Goal: Transaction & Acquisition: Purchase product/service

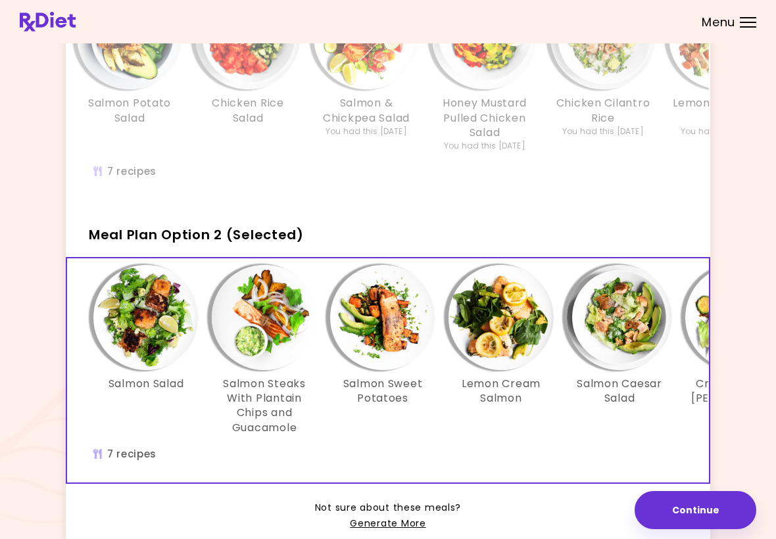
click at [475, 430] on div "Lemon Cream Salmon" at bounding box center [501, 350] width 118 height 171
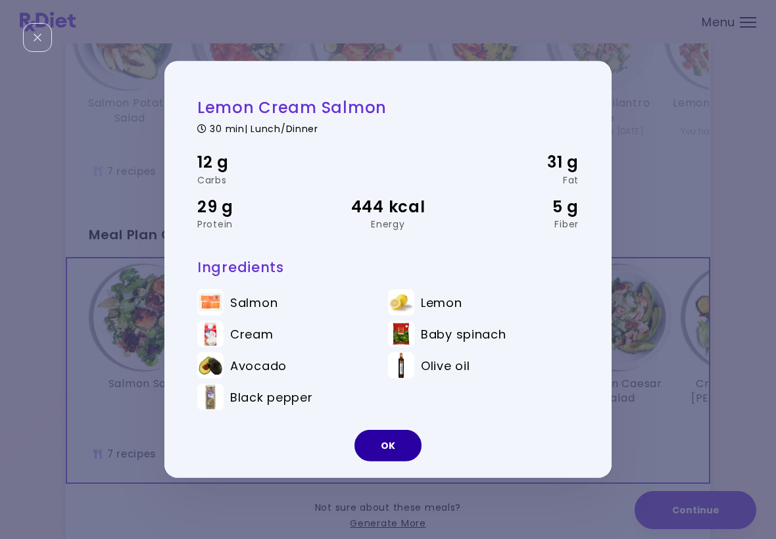
click at [388, 442] on button "OK" at bounding box center [387, 446] width 67 height 32
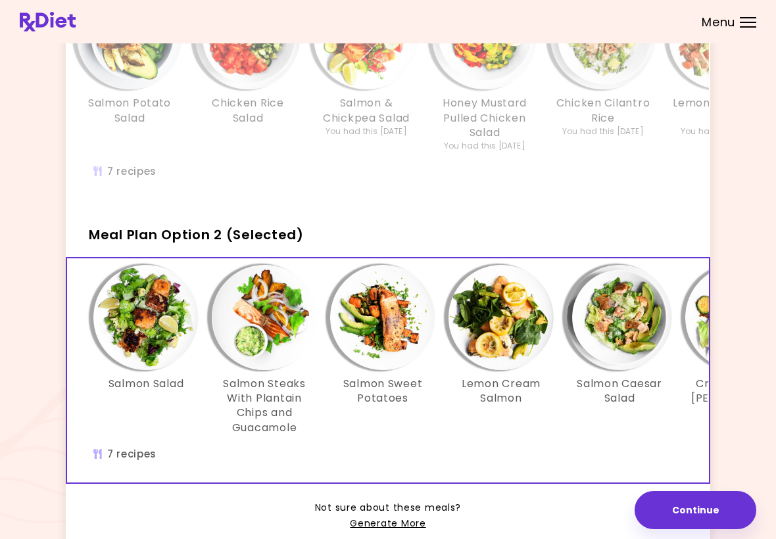
click at [716, 502] on button "Continue" at bounding box center [695, 510] width 122 height 38
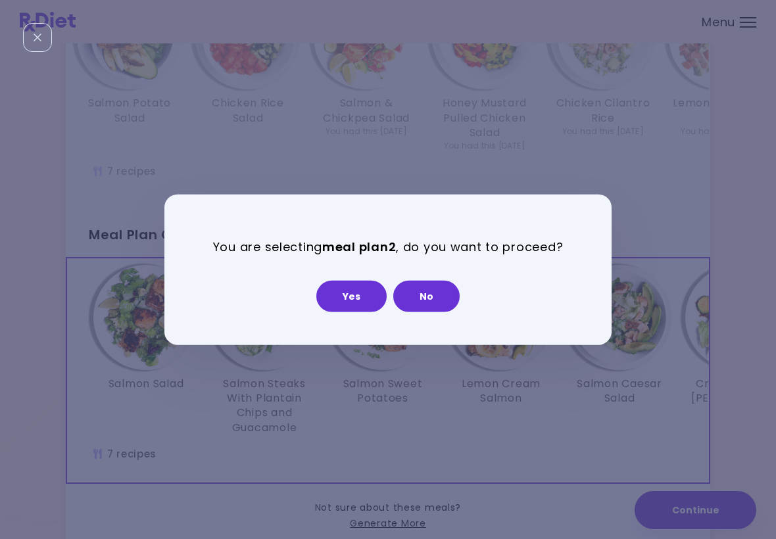
click at [364, 289] on button "Yes" at bounding box center [351, 296] width 70 height 32
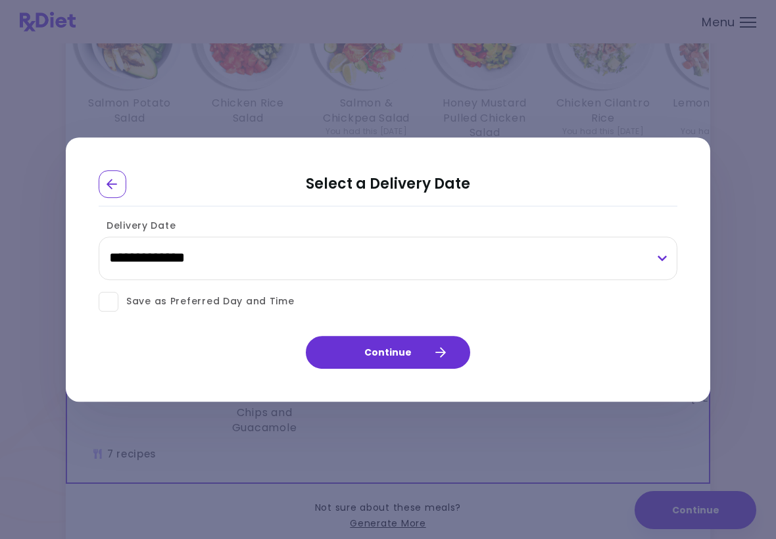
click at [229, 215] on div "**********" at bounding box center [388, 250] width 579 height 72
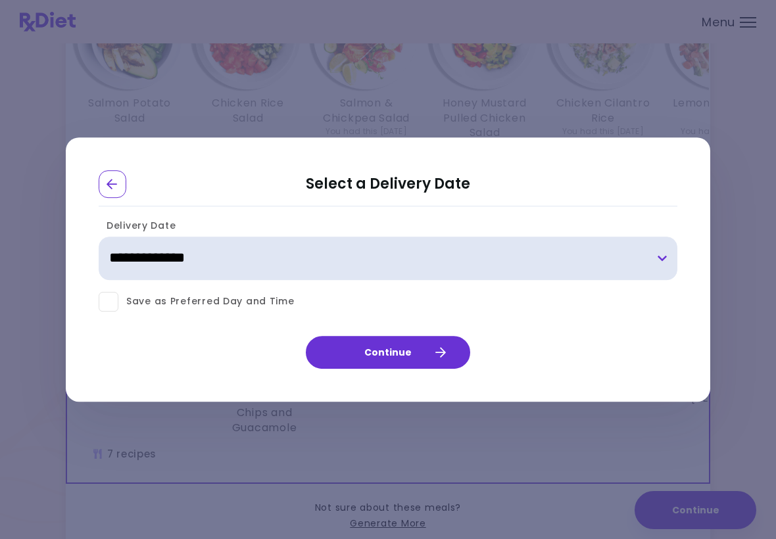
click at [216, 260] on select "**********" at bounding box center [388, 258] width 579 height 43
select select "**********"
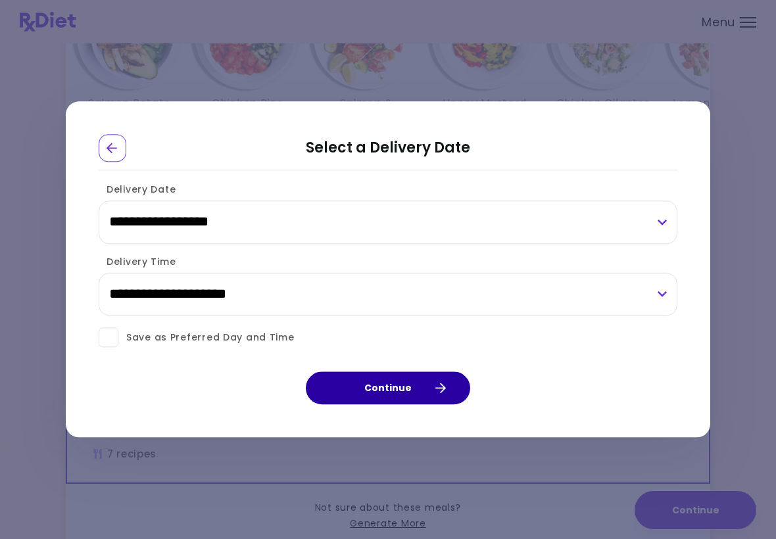
click at [408, 383] on button "Continue" at bounding box center [388, 388] width 164 height 33
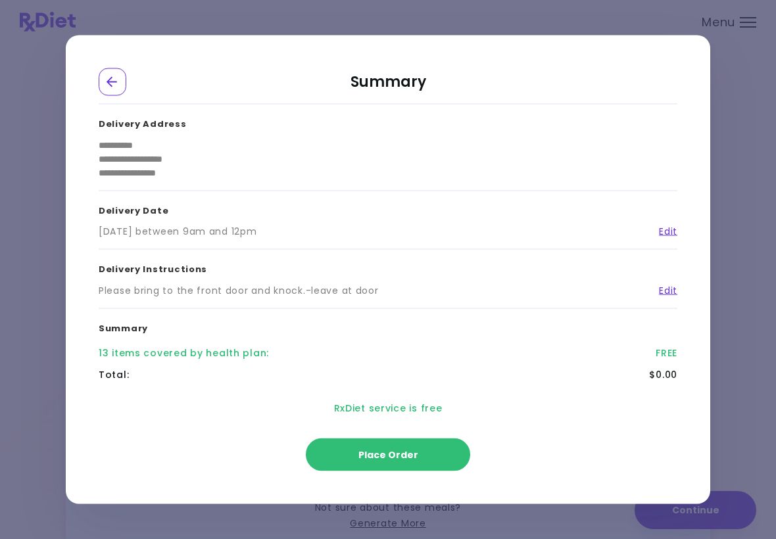
click at [413, 451] on span "Place Order" at bounding box center [388, 454] width 60 height 13
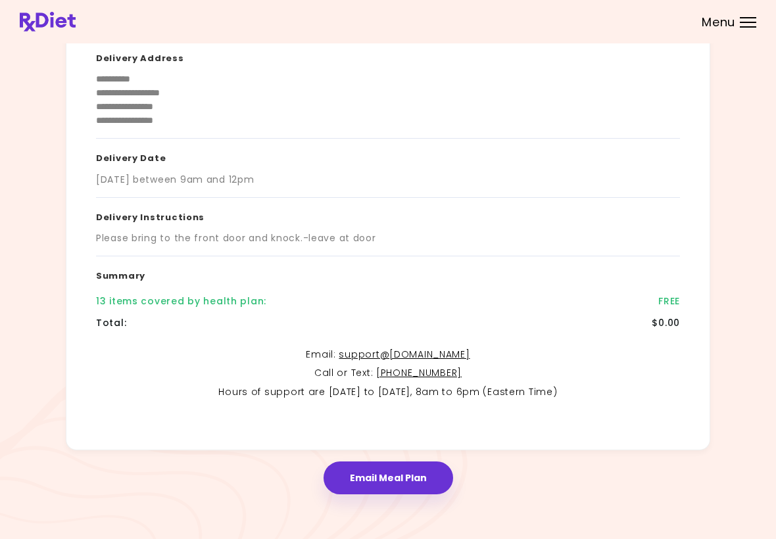
scroll to position [131, 0]
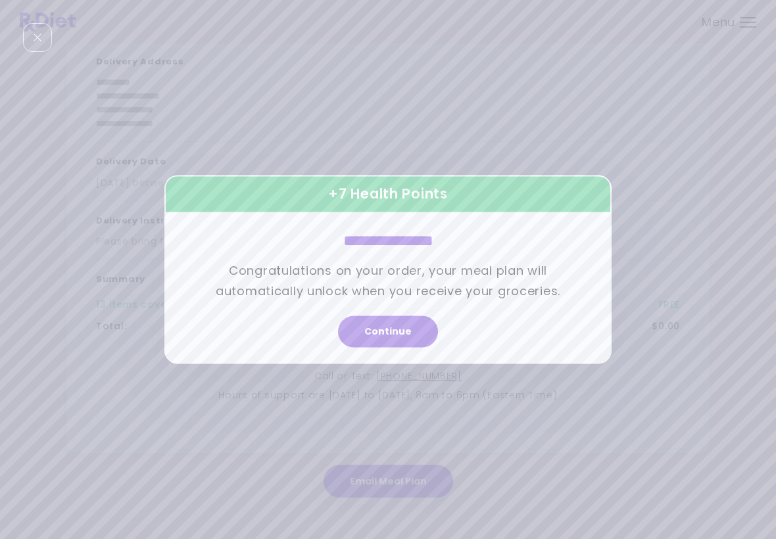
click at [392, 336] on button "Continue" at bounding box center [388, 332] width 100 height 32
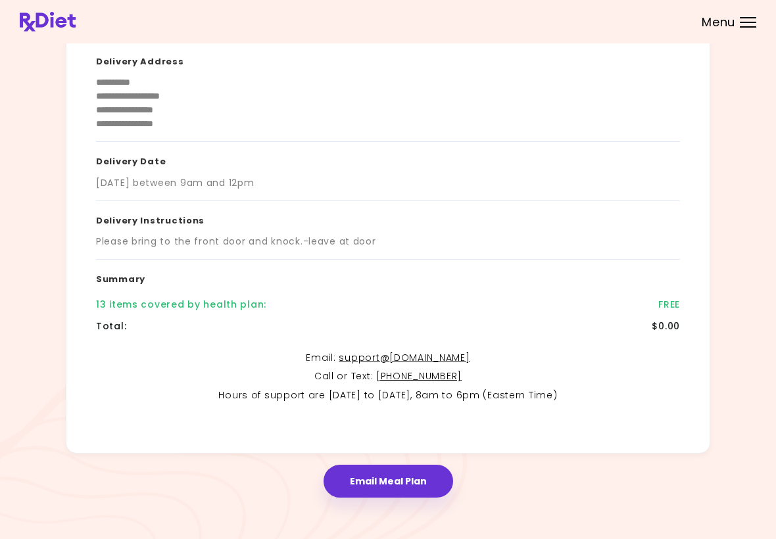
click at [419, 475] on button "Email Meal Plan" at bounding box center [388, 481] width 130 height 33
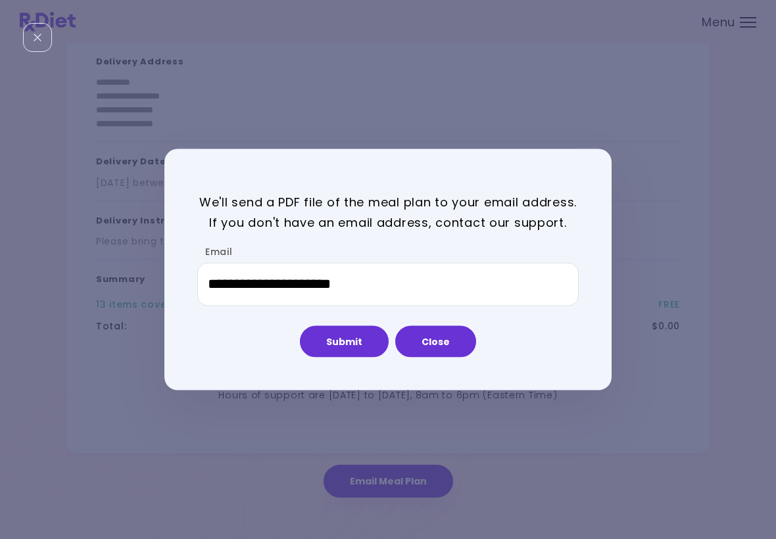
click at [353, 341] on button "Submit" at bounding box center [344, 341] width 89 height 32
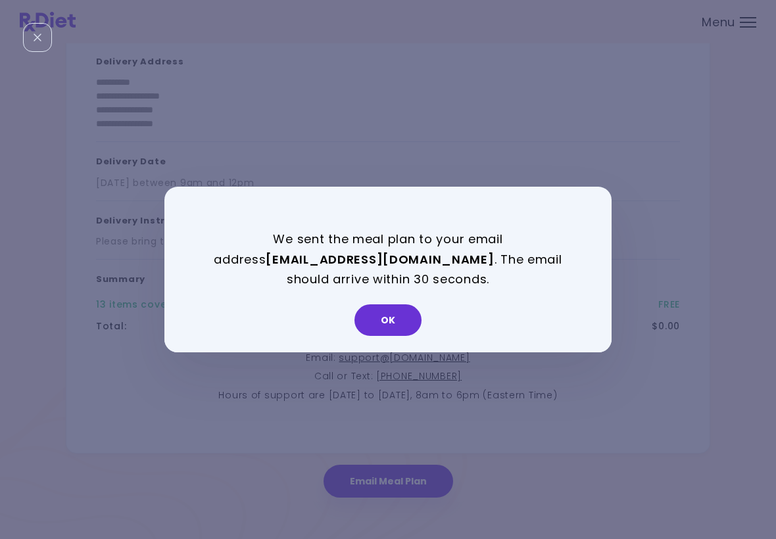
click at [395, 320] on button "OK" at bounding box center [387, 320] width 67 height 32
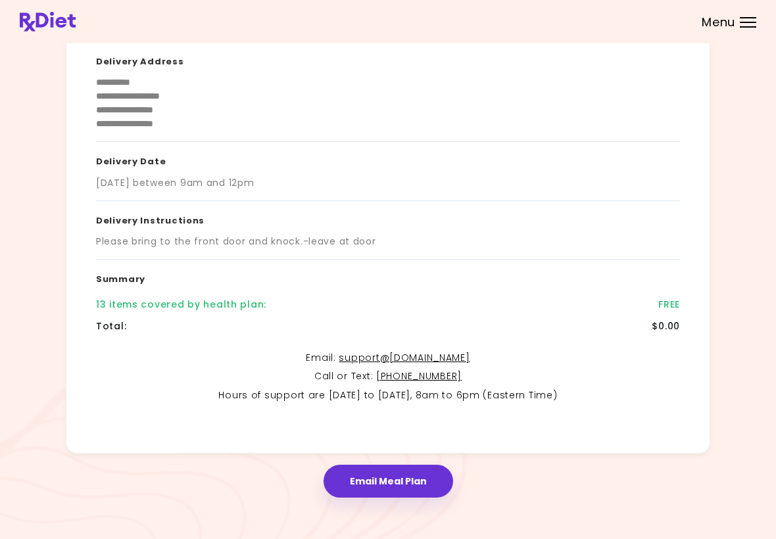
click at [414, 479] on button "Email Meal Plan" at bounding box center [388, 481] width 130 height 33
click at [406, 470] on button "Email Meal Plan" at bounding box center [388, 481] width 130 height 33
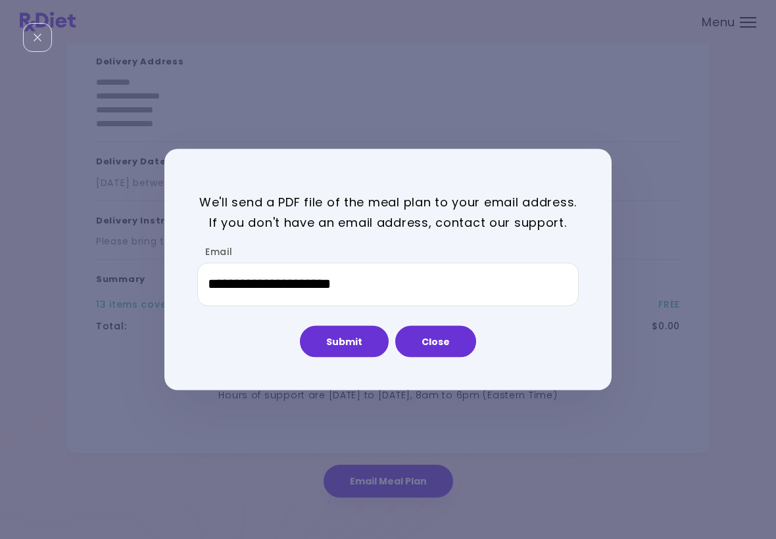
click at [355, 341] on button "Submit" at bounding box center [344, 341] width 89 height 32
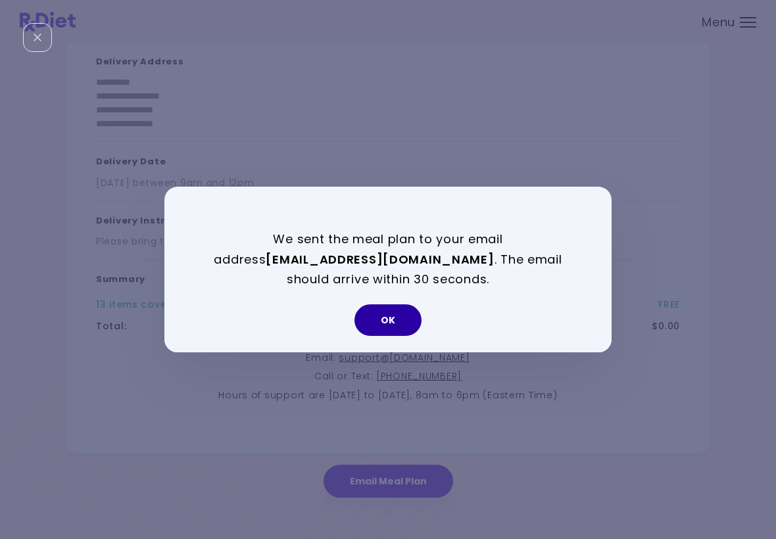
click at [400, 314] on button "OK" at bounding box center [387, 320] width 67 height 32
